Goal: Task Accomplishment & Management: Use online tool/utility

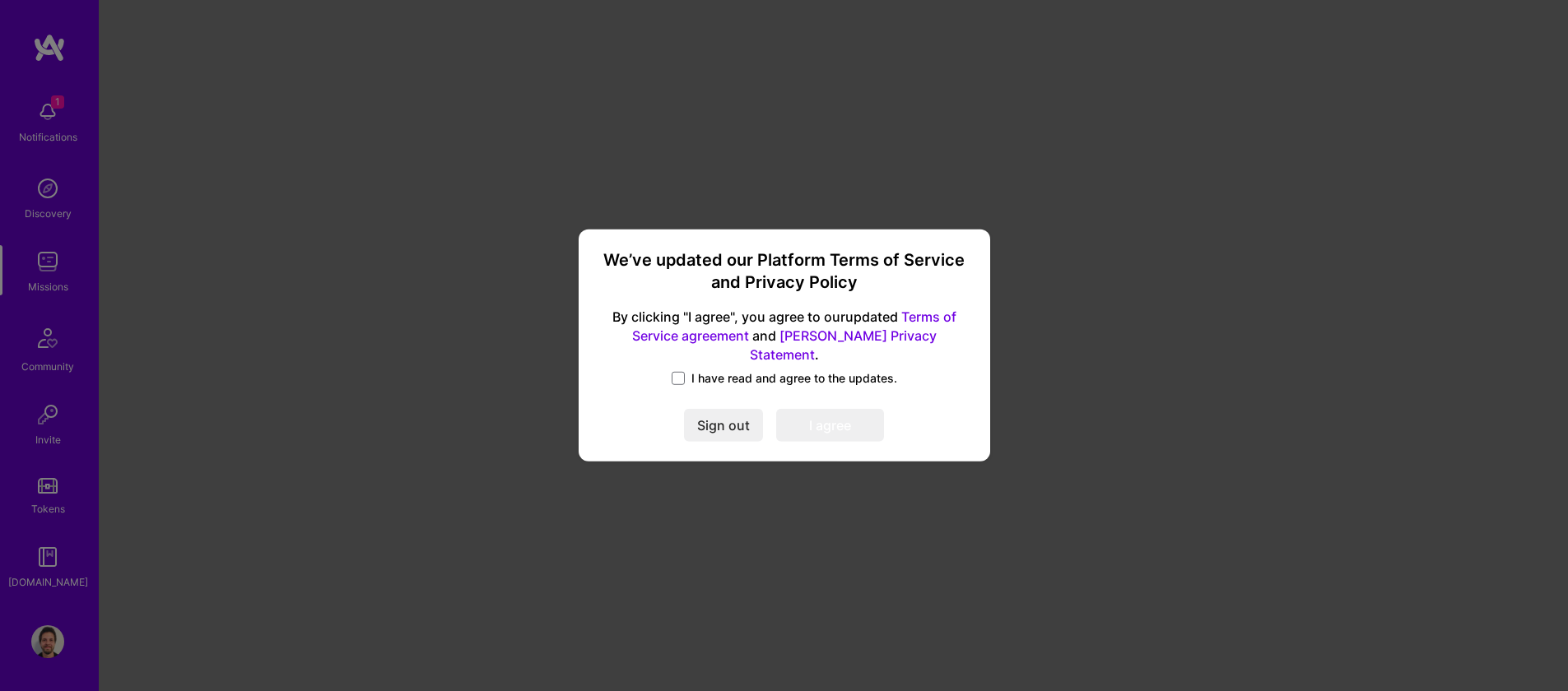
click at [685, 370] on label "I have read and agree to the updates." at bounding box center [784, 378] width 226 height 16
click at [0, 0] on input "I have read and agree to the updates." at bounding box center [0, 0] width 0 height 0
click at [817, 413] on button "I agree" at bounding box center [830, 426] width 108 height 33
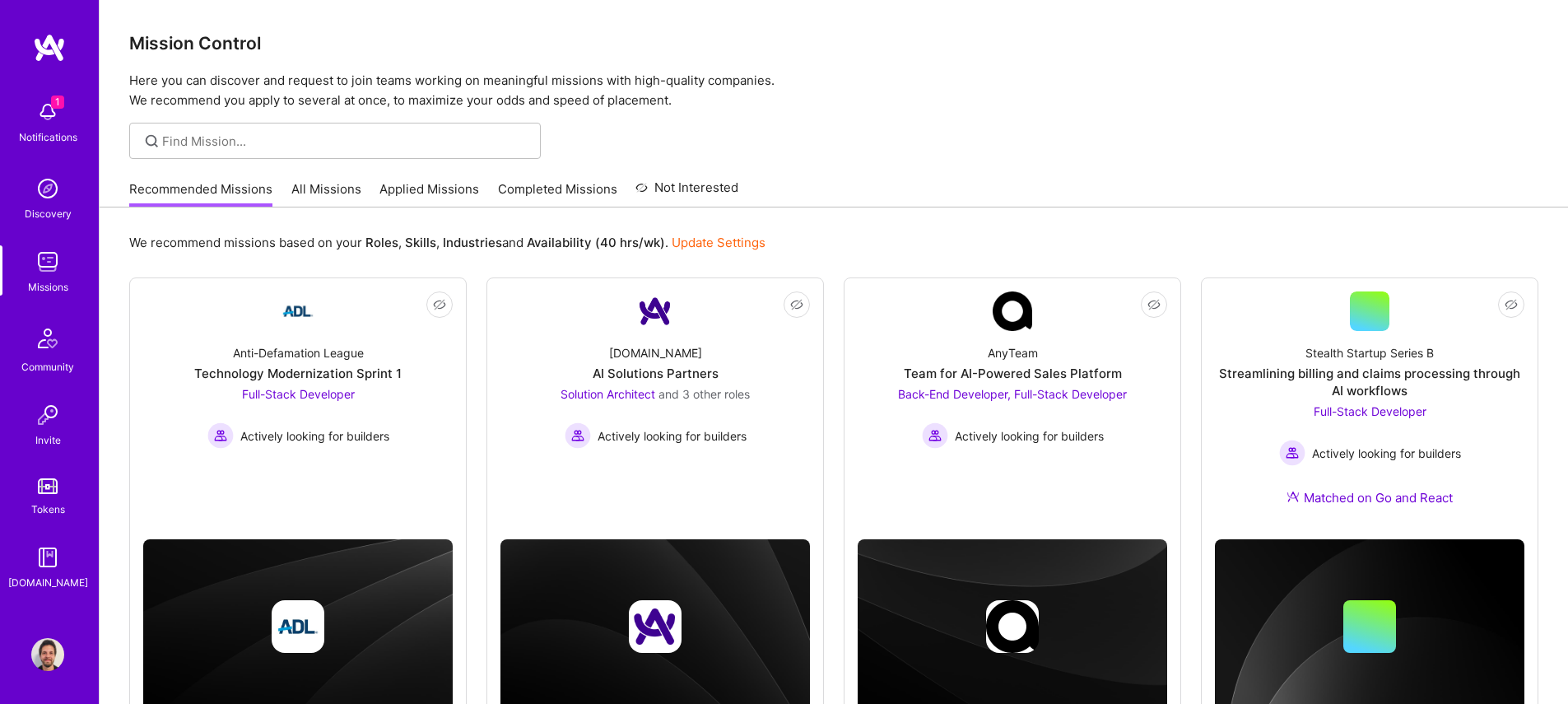
click at [43, 107] on img at bounding box center [47, 112] width 33 height 33
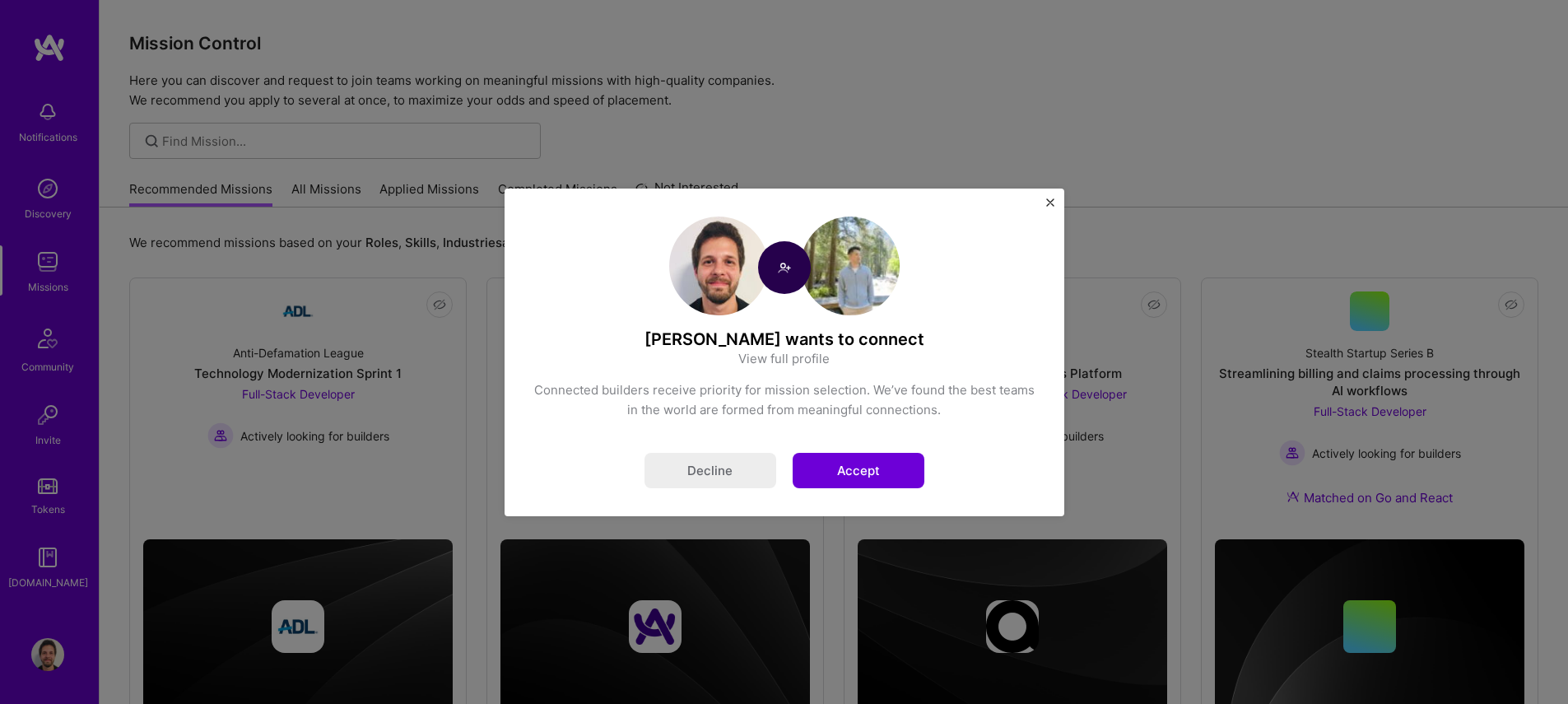
click at [881, 468] on button "Accept" at bounding box center [858, 470] width 131 height 35
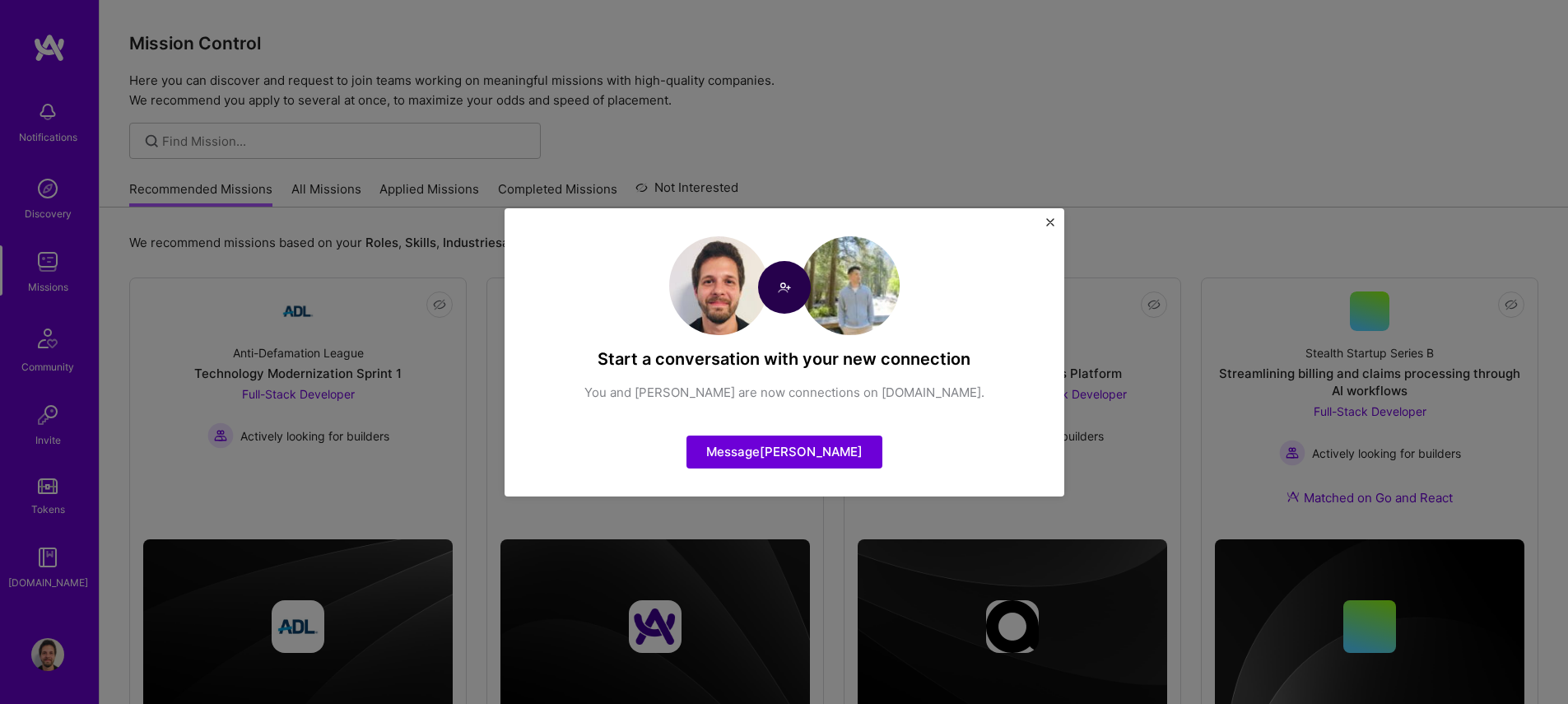
click at [1048, 224] on img "Close" at bounding box center [1049, 222] width 9 height 9
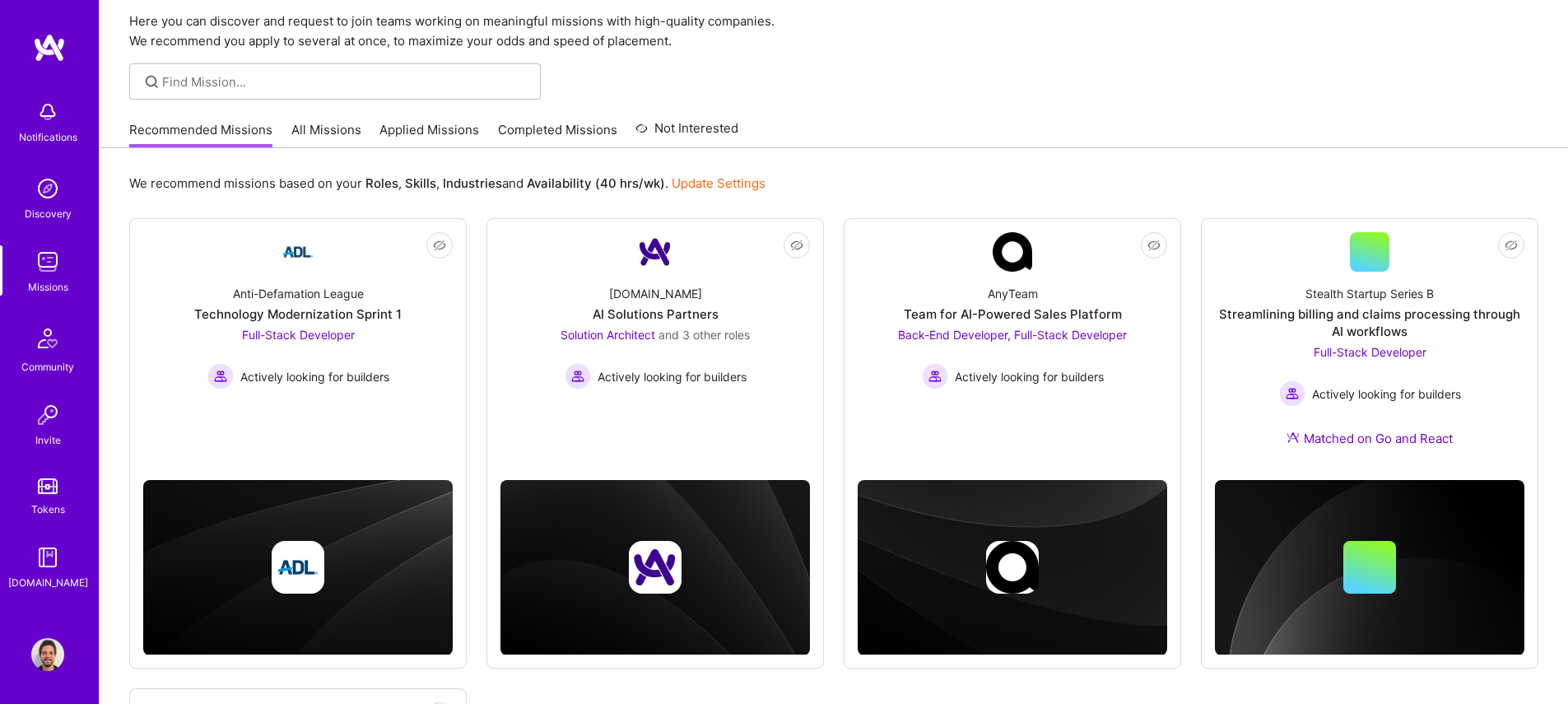
scroll to position [191, 0]
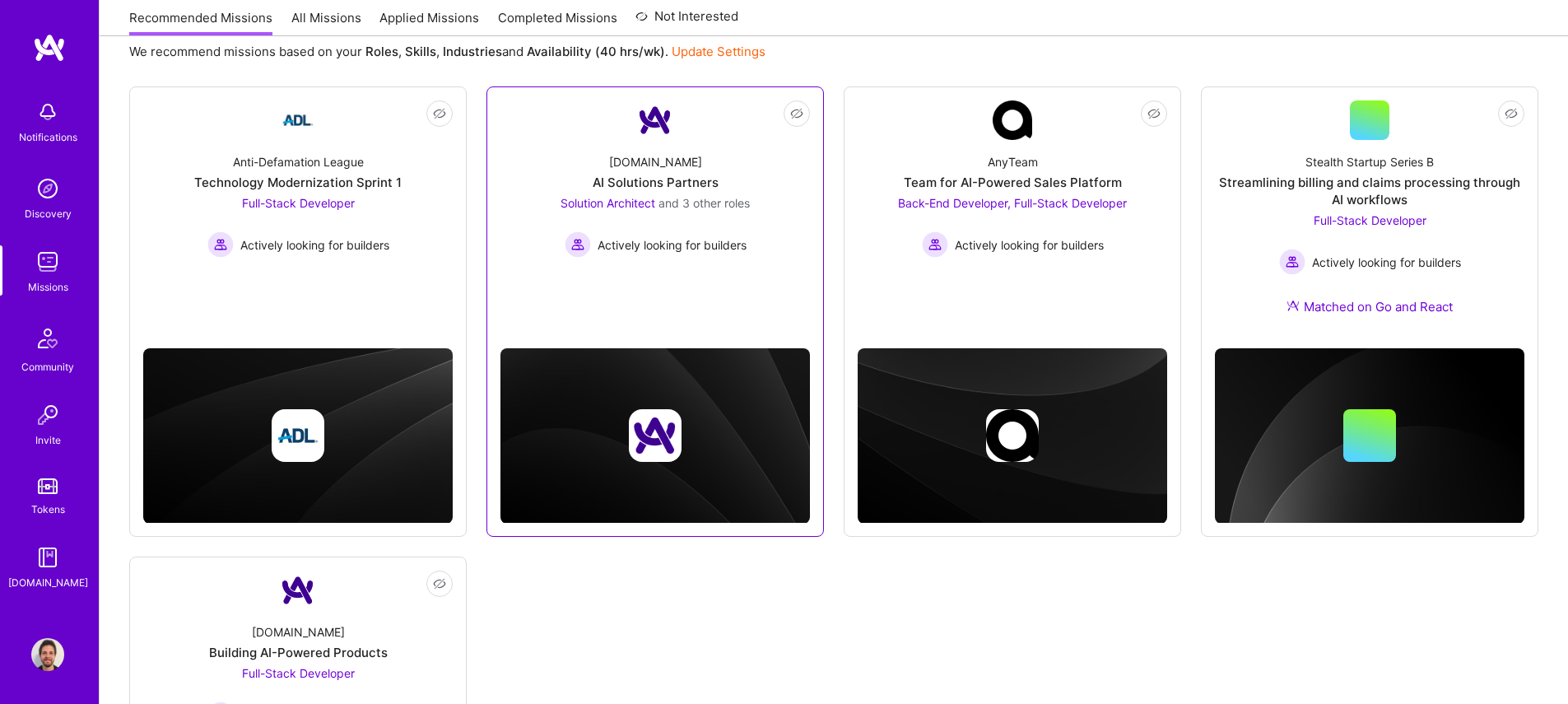
click at [602, 201] on span "Solution Architect" at bounding box center [607, 202] width 94 height 14
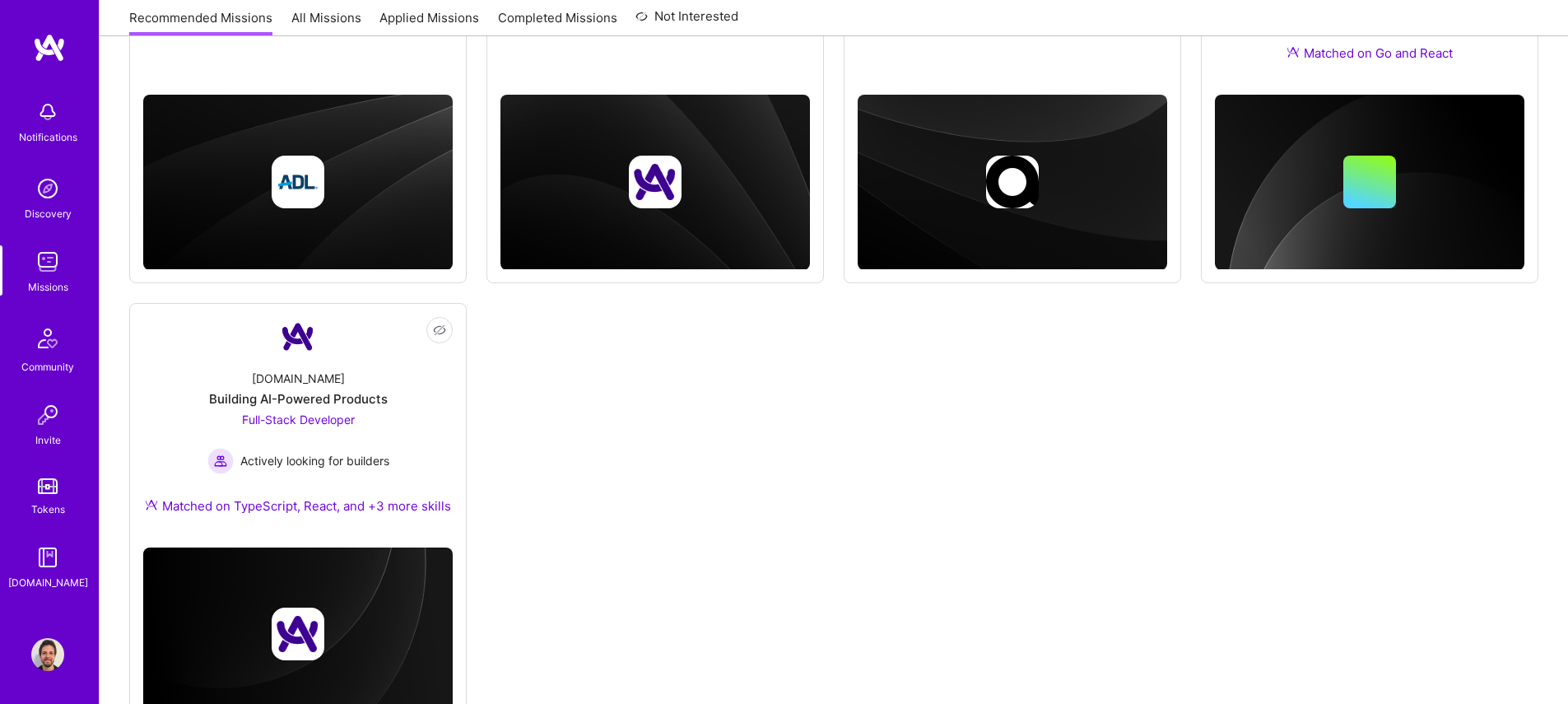
scroll to position [447, 0]
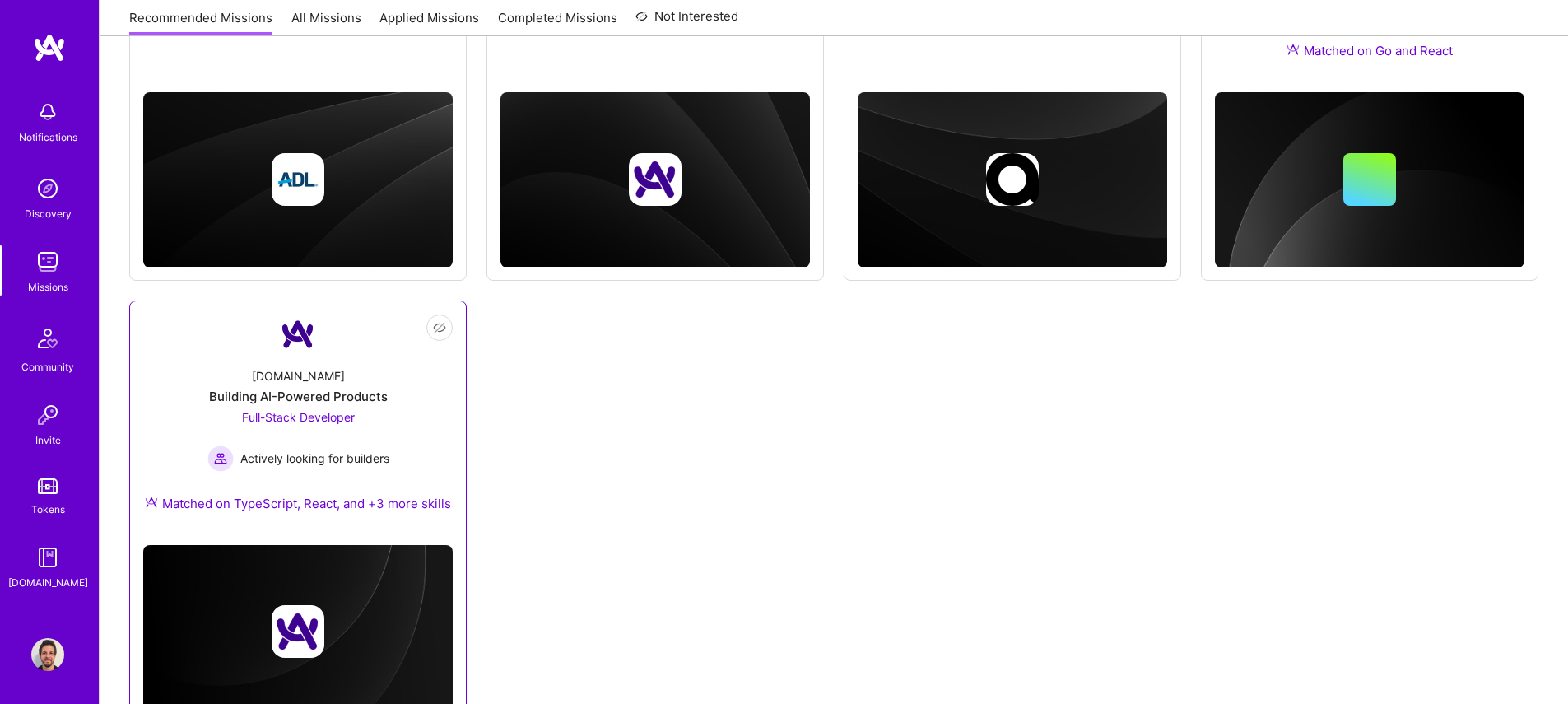
click at [427, 444] on div "[DOMAIN_NAME] Building AI-Powered Products Full-Stack Developer Actively lookin…" at bounding box center [298, 443] width 310 height 178
